Goal: Task Accomplishment & Management: Complete application form

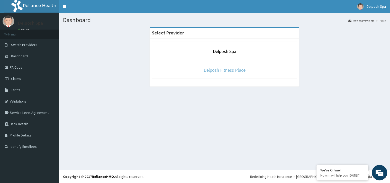
click at [217, 69] on link "Delposh Fitness Place" at bounding box center [225, 70] width 42 height 6
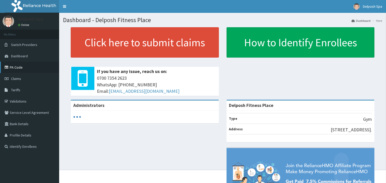
click at [19, 66] on link "PA Code" at bounding box center [29, 67] width 59 height 11
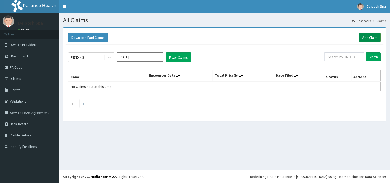
click at [373, 38] on link "Add Claim" at bounding box center [370, 37] width 22 height 9
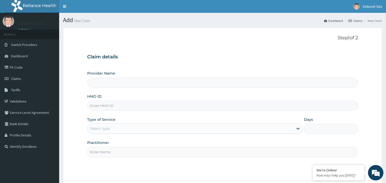
click at [173, 105] on input "HMO ID" at bounding box center [222, 106] width 271 height 10
type input "P"
type input "Delposh Fitness Place"
type input "1"
type input "PRS/10062/B"
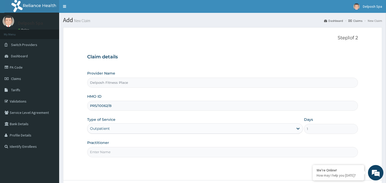
click at [162, 151] on input "Practitioner" at bounding box center [222, 152] width 271 height 10
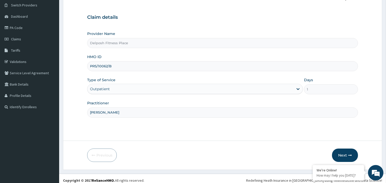
scroll to position [41, 0]
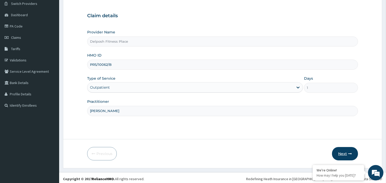
type input "[PERSON_NAME]"
click at [347, 154] on button "Next" at bounding box center [345, 153] width 26 height 13
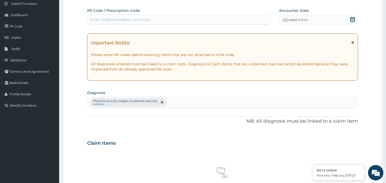
click at [165, 20] on div "Enter Code(Secondary Care Only)" at bounding box center [178, 19] width 183 height 8
type input "PA/E86C24"
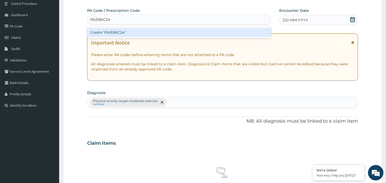
click at [160, 32] on div "Create "PA/E86C24"" at bounding box center [179, 32] width 184 height 9
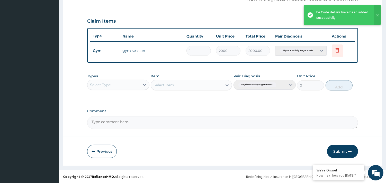
scroll to position [163, 0]
click at [339, 151] on button "Submit" at bounding box center [342, 151] width 31 height 13
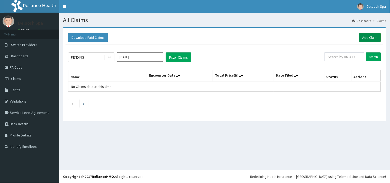
click at [373, 37] on link "Add Claim" at bounding box center [370, 37] width 22 height 9
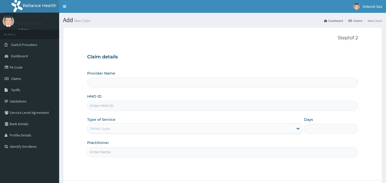
click at [208, 105] on input "HMO ID" at bounding box center [222, 106] width 271 height 10
type input "D"
type input "Delposh Fitness Place"
type input "1"
type input "DPC/10044/A"
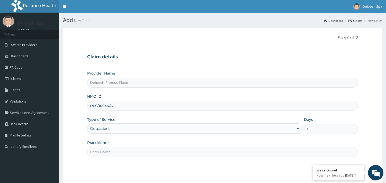
click at [175, 152] on input "Practitioner" at bounding box center [222, 152] width 271 height 10
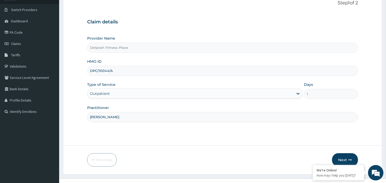
scroll to position [35, 0]
type input "CHINGY"
click at [349, 156] on button "Next" at bounding box center [345, 159] width 26 height 13
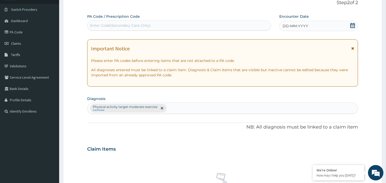
click at [199, 23] on div "Enter Code(Secondary Care Only)" at bounding box center [178, 25] width 183 height 8
type input "PA/6899CD"
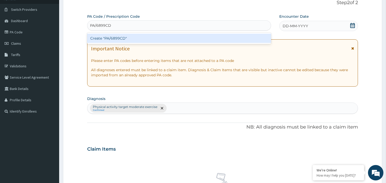
click at [199, 34] on div "Create "PA/6899CD"" at bounding box center [179, 38] width 184 height 9
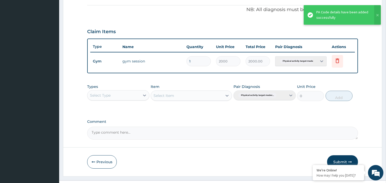
scroll to position [163, 0]
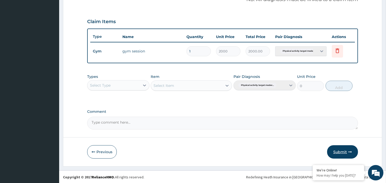
click at [347, 153] on button "Submit" at bounding box center [342, 151] width 31 height 13
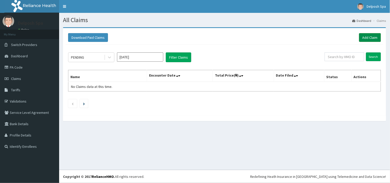
click at [362, 38] on link "Add Claim" at bounding box center [370, 37] width 22 height 9
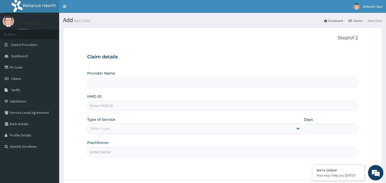
click at [197, 102] on input "HMO ID" at bounding box center [222, 106] width 271 height 10
type input "Delposh Fitness Place"
type input "1"
type input "LTI/10063/A"
click at [174, 154] on input "Practitioner" at bounding box center [222, 152] width 271 height 10
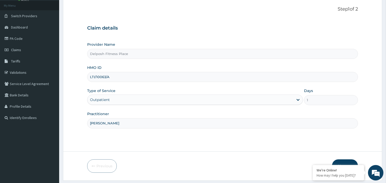
scroll to position [44, 0]
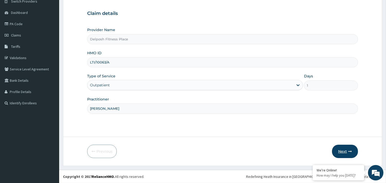
type input "CHINGY"
click at [347, 151] on button "Next" at bounding box center [345, 151] width 26 height 13
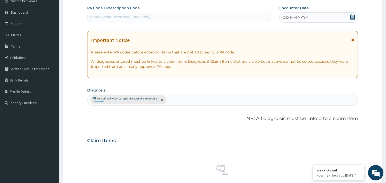
click at [161, 17] on div "Enter Code(Secondary Care Only)" at bounding box center [178, 17] width 183 height 8
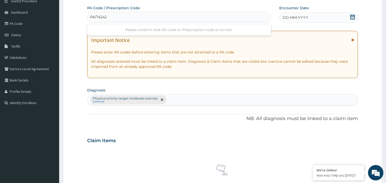
type input "PA/742429"
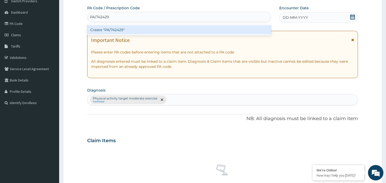
click at [158, 30] on div "Create "PA/742429"" at bounding box center [179, 29] width 184 height 9
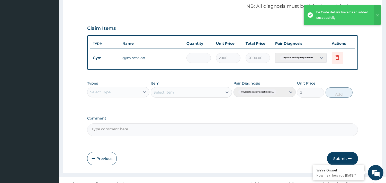
scroll to position [163, 0]
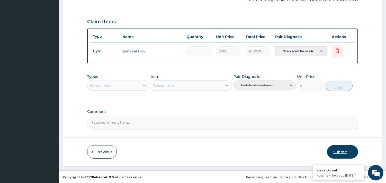
click at [343, 152] on button "Submit" at bounding box center [342, 151] width 31 height 13
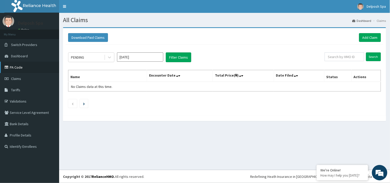
click at [18, 64] on link "PA Code" at bounding box center [29, 67] width 59 height 11
